Goal: Information Seeking & Learning: Learn about a topic

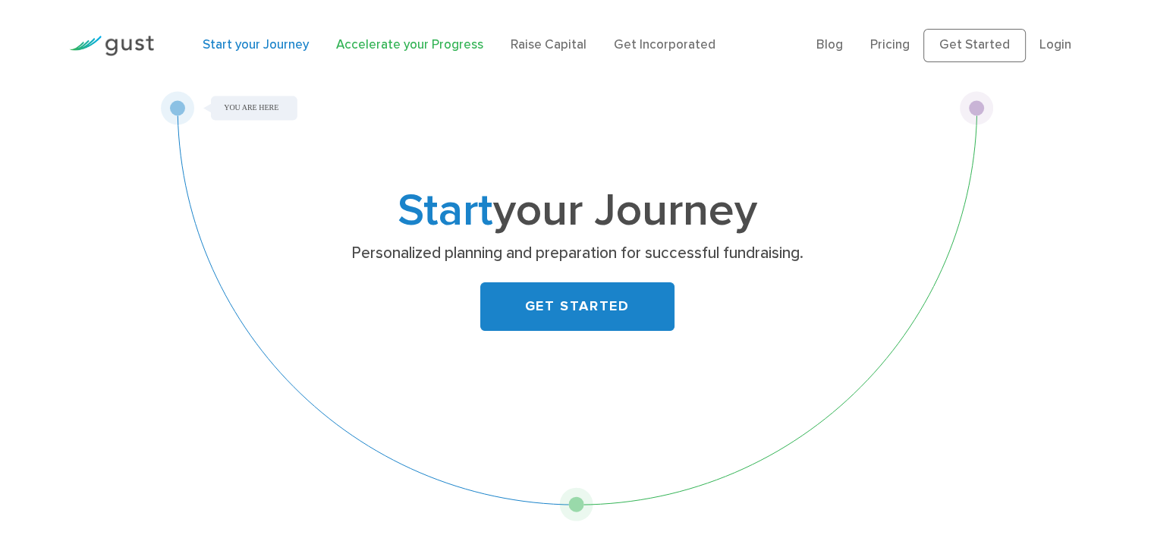
click at [429, 50] on link "Accelerate your Progress" at bounding box center [409, 44] width 147 height 15
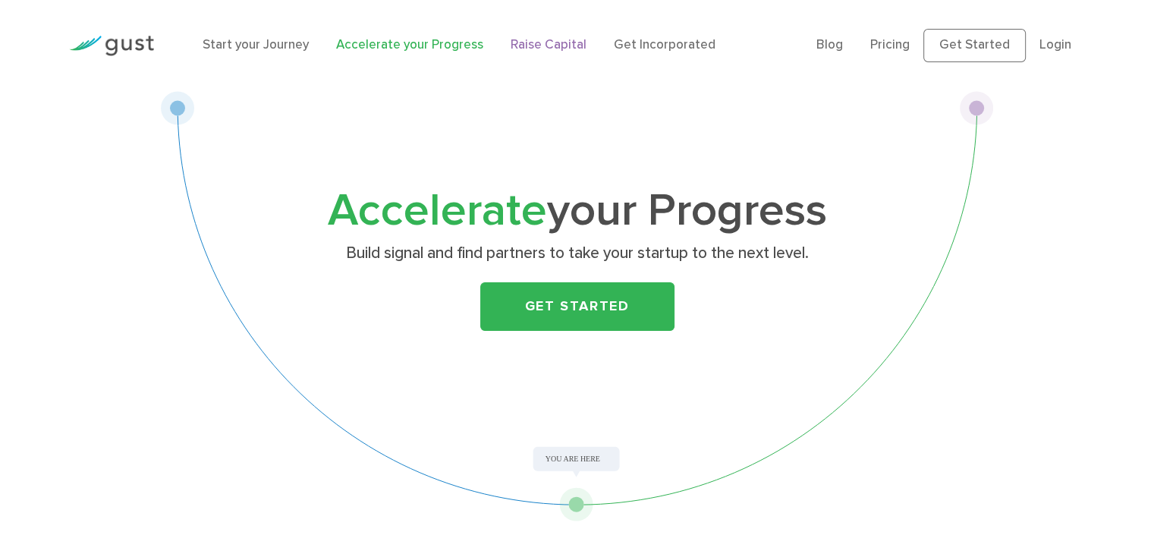
click at [524, 42] on link "Raise Capital" at bounding box center [549, 44] width 76 height 15
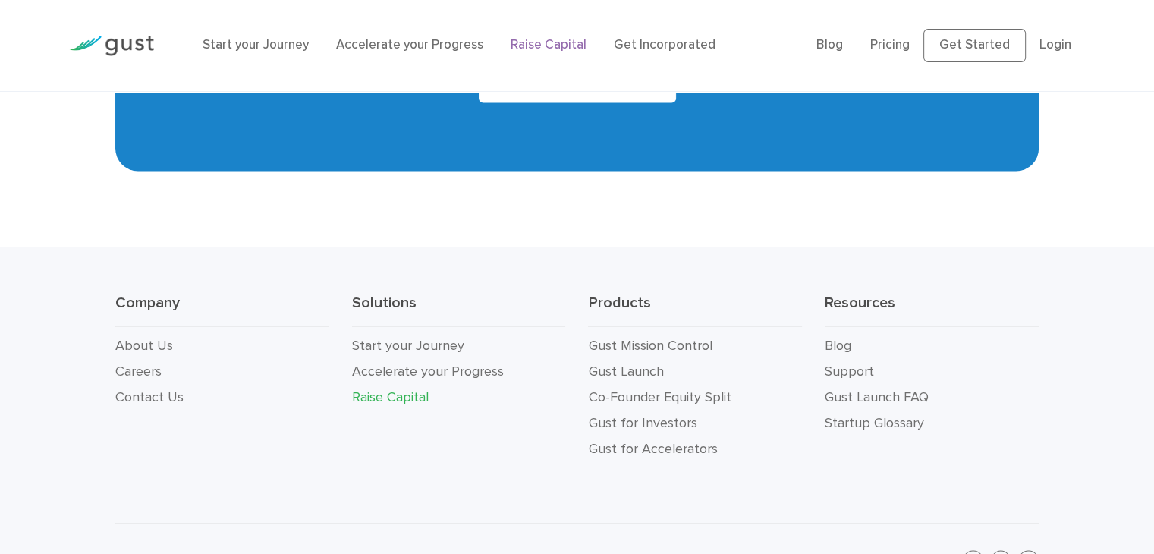
scroll to position [2765, 0]
